Goal: Find specific page/section: Find specific page/section

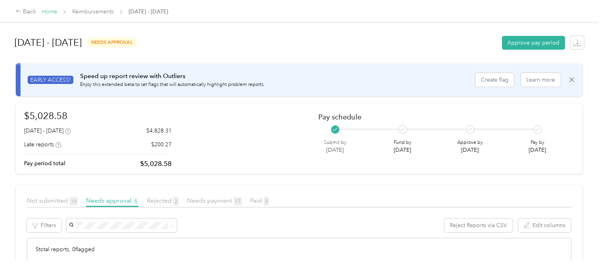
click at [45, 11] on link "Home" at bounding box center [49, 11] width 15 height 7
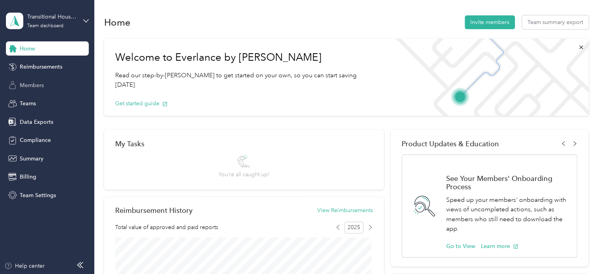
click at [33, 90] on div "Members" at bounding box center [47, 85] width 83 height 14
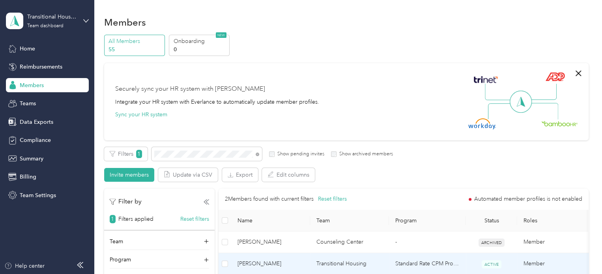
click at [336, 260] on td "Transitional Housing" at bounding box center [349, 264] width 79 height 22
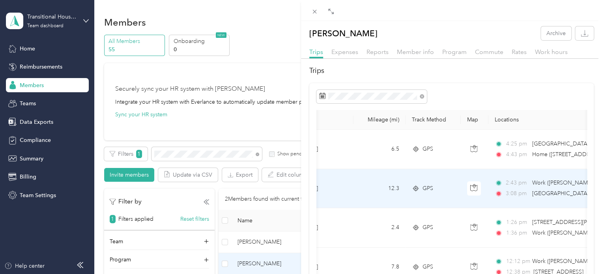
scroll to position [0, 22]
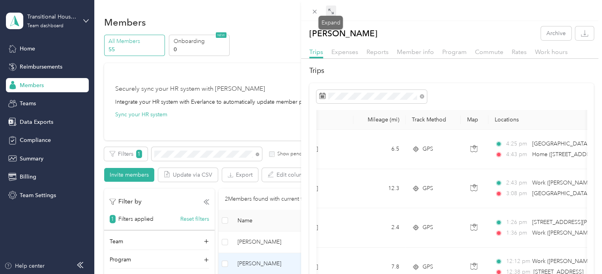
click at [328, 11] on icon at bounding box center [331, 11] width 6 height 6
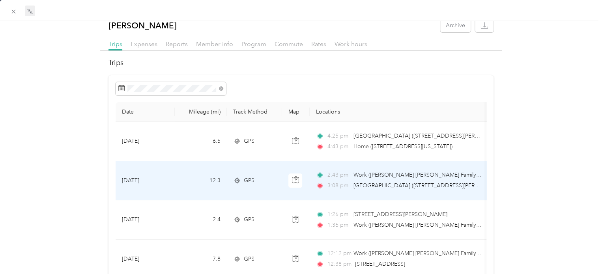
scroll to position [0, 0]
